Goal: Communication & Community: Answer question/provide support

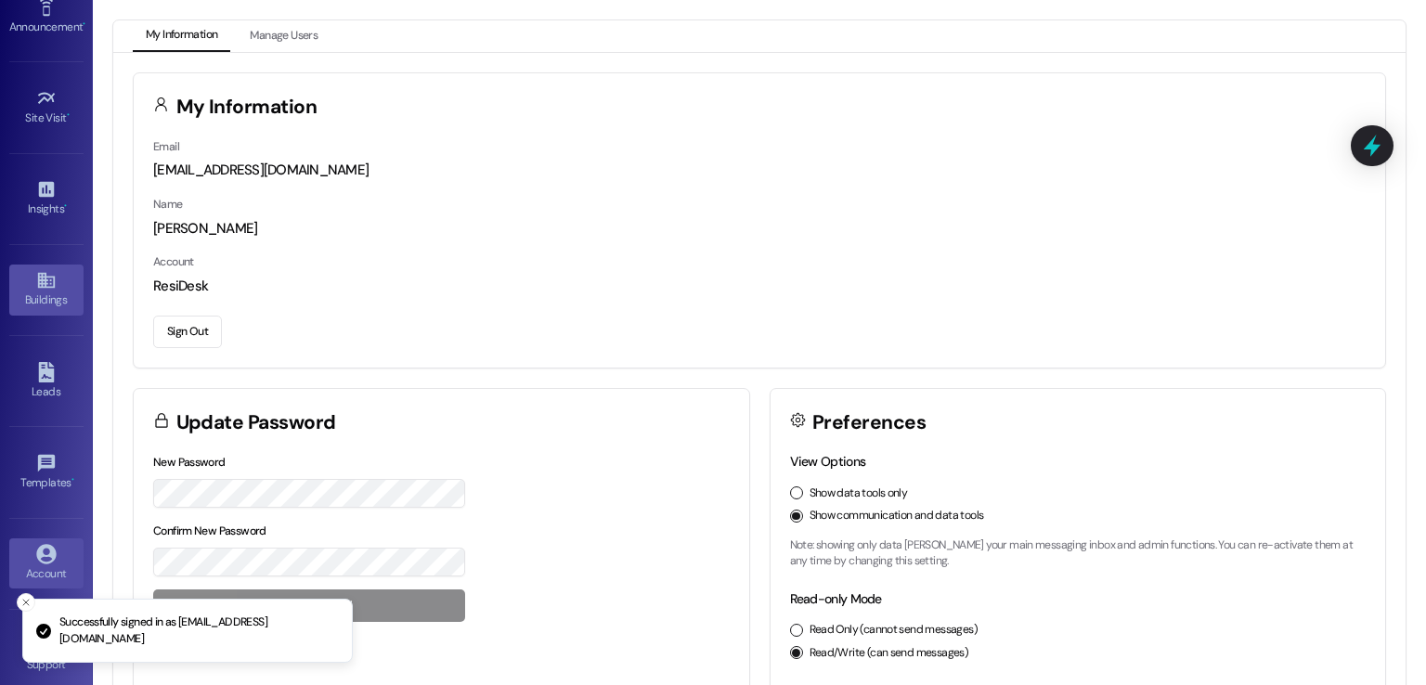
scroll to position [196, 0]
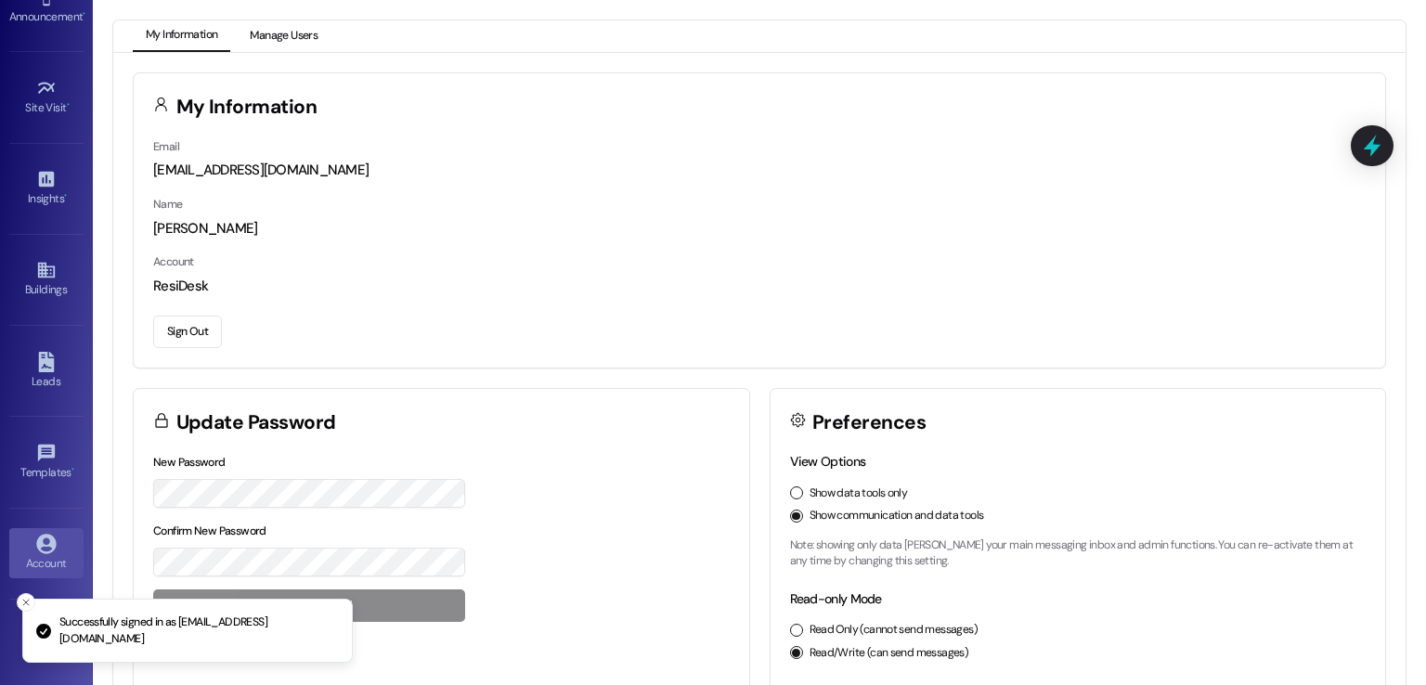
click at [286, 32] on button "Manage Users" at bounding box center [284, 36] width 94 height 32
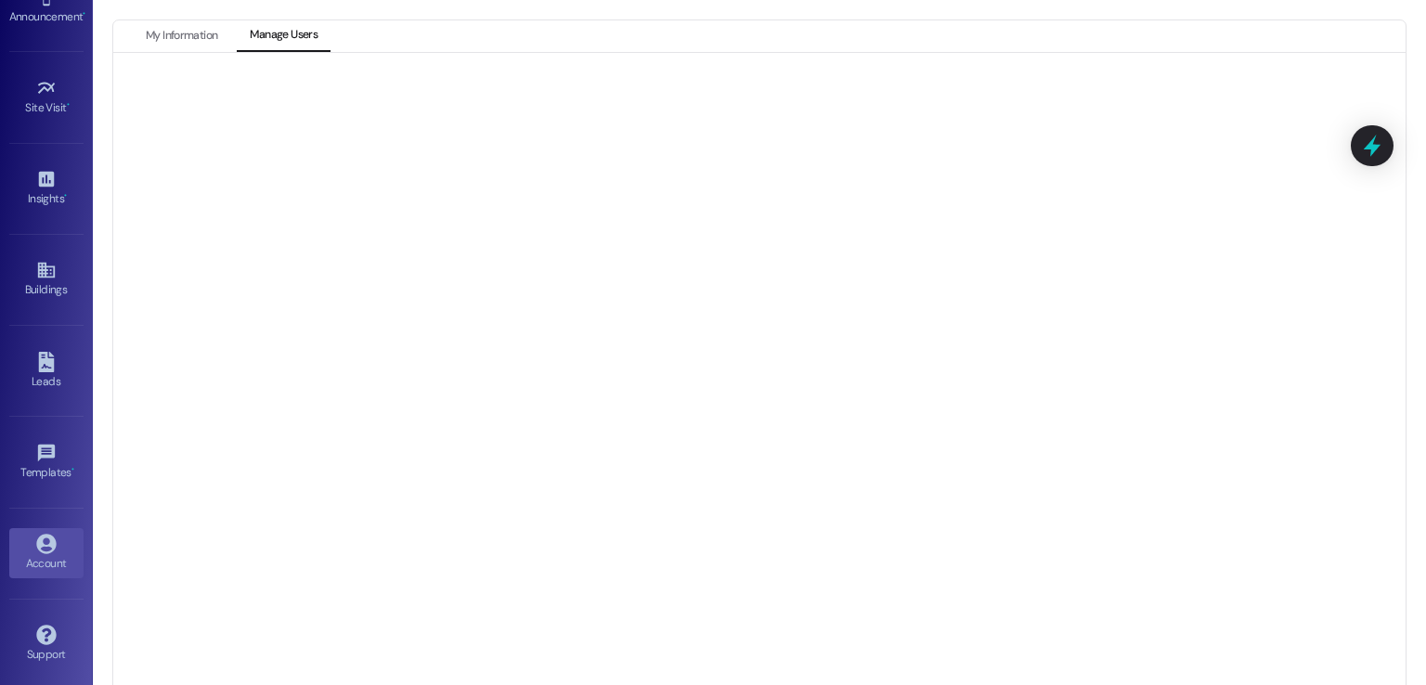
click at [1173, 65] on div at bounding box center [759, 390] width 1292 height 674
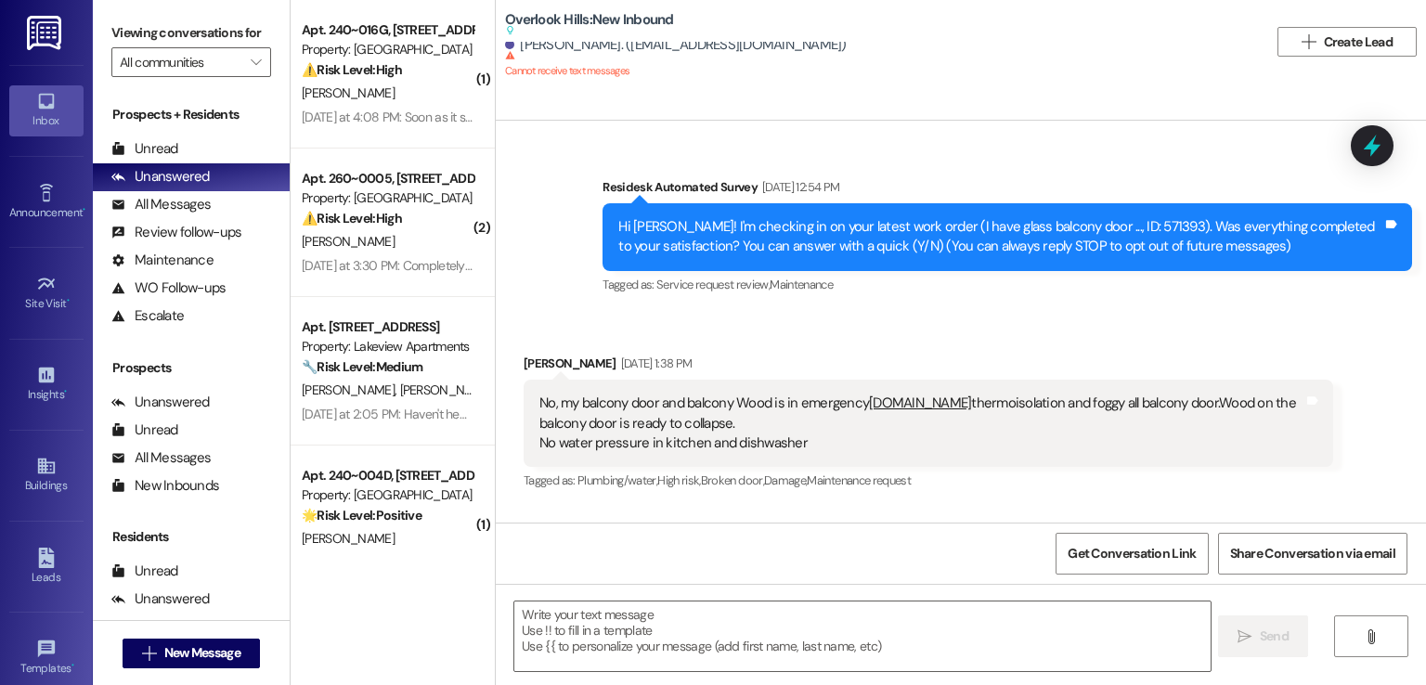
type textarea "Fetching suggested responses. Please feel free to read through the conversation…"
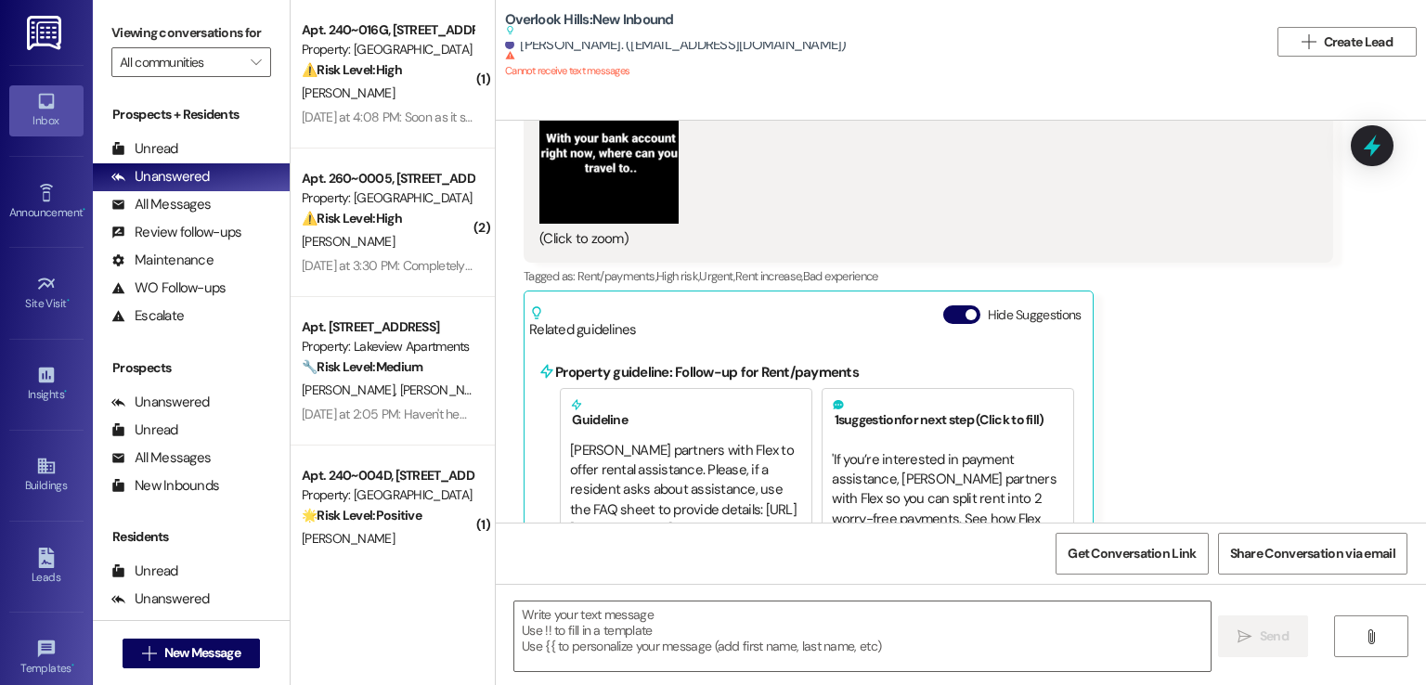
scroll to position [30972, 0]
